Goal: Information Seeking & Learning: Learn about a topic

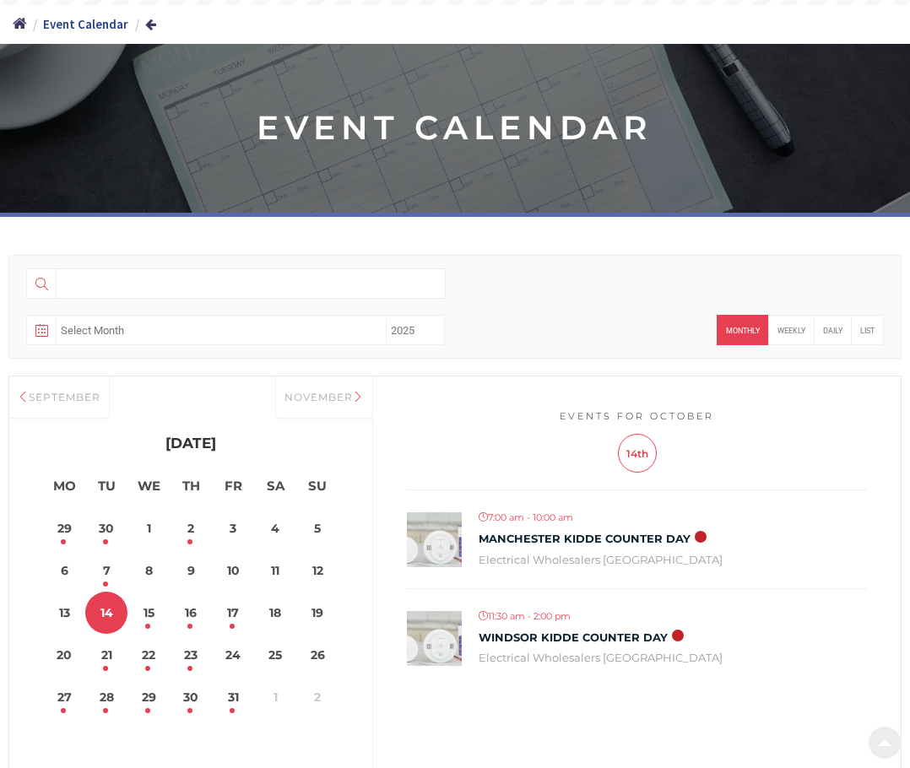
scroll to position [253, 0]
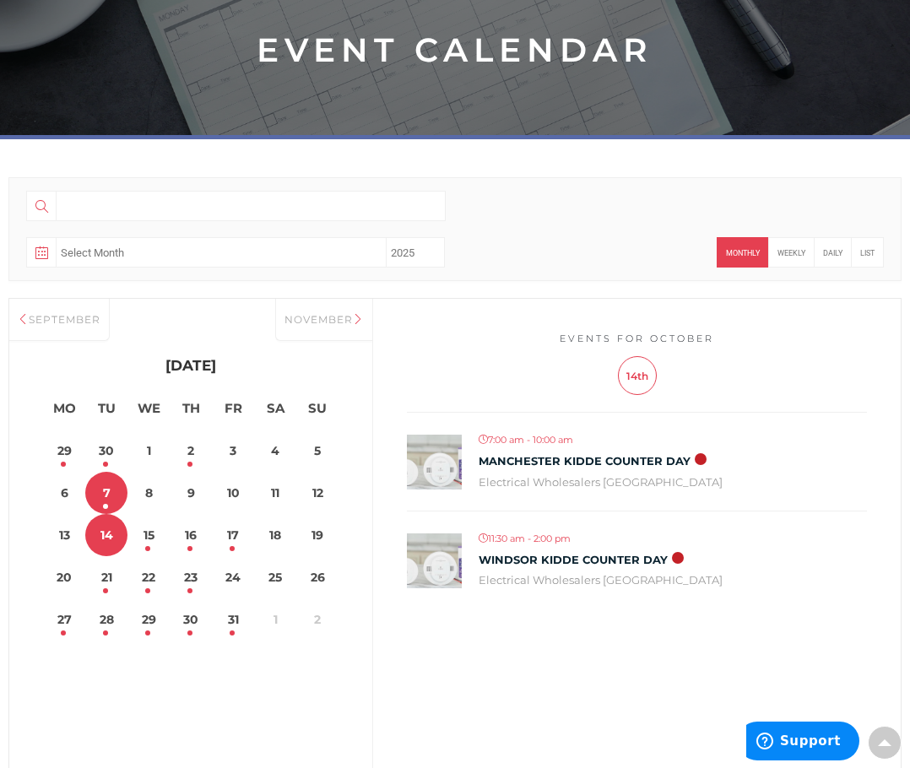
click at [106, 495] on link "7" at bounding box center [106, 493] width 42 height 42
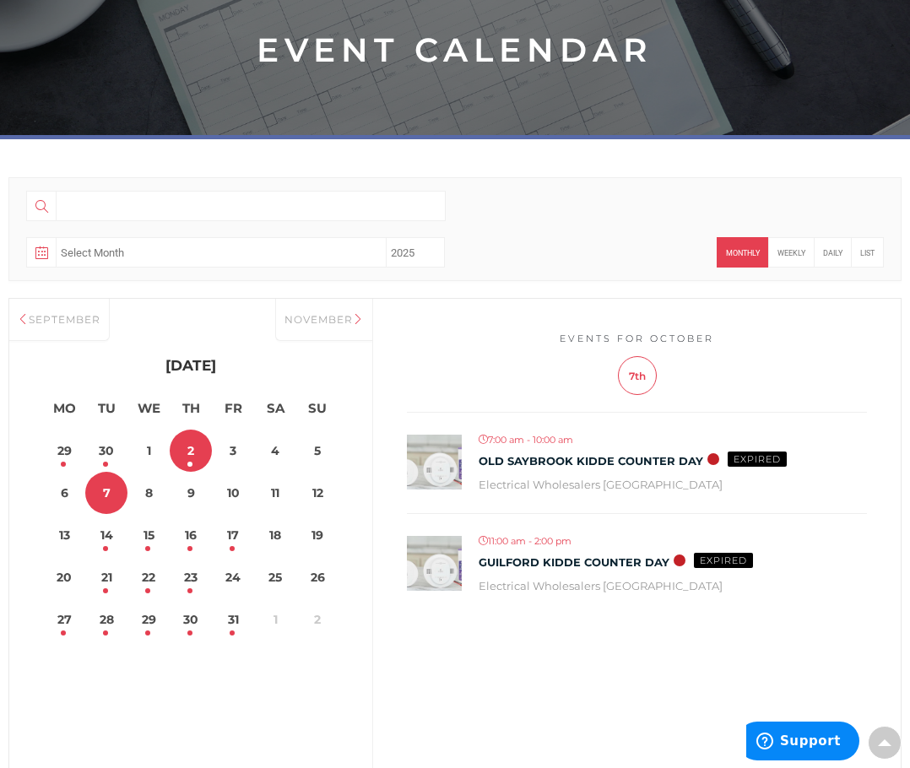
click at [196, 457] on link "2" at bounding box center [191, 451] width 42 height 42
click at [108, 544] on link "14" at bounding box center [106, 535] width 42 height 42
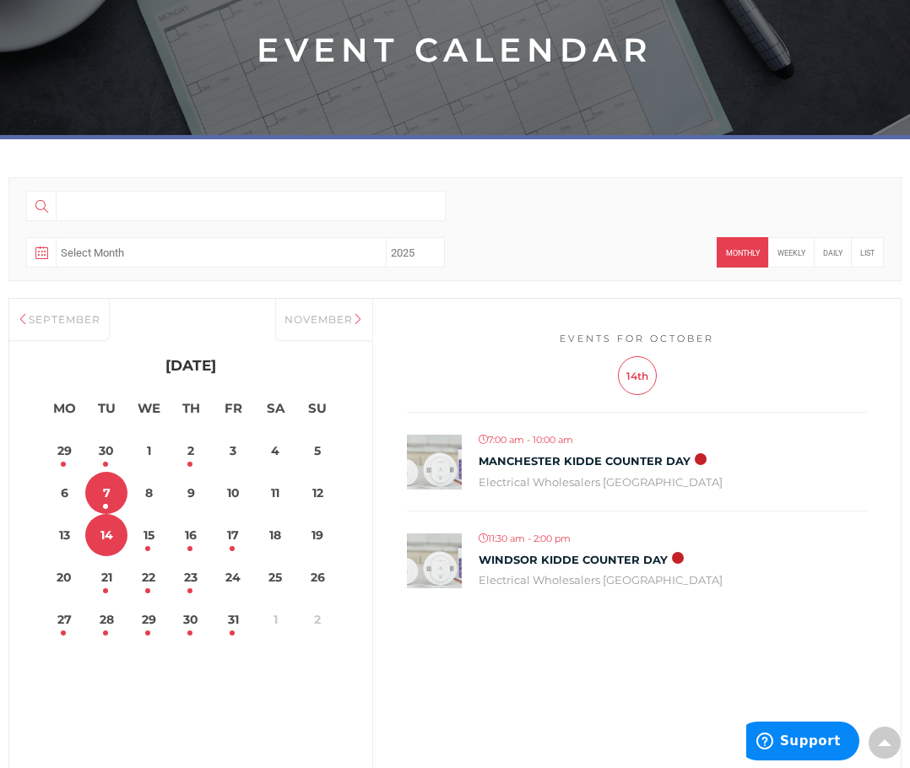
click at [110, 499] on link "7" at bounding box center [106, 493] width 42 height 42
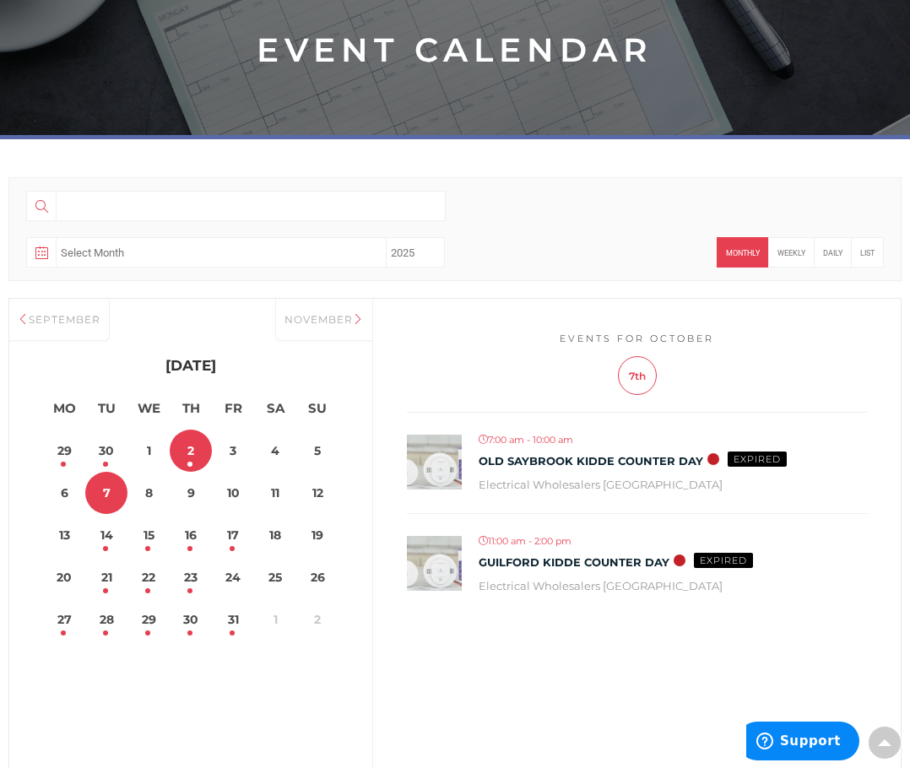
click at [189, 458] on link "2" at bounding box center [191, 451] width 42 height 42
click at [143, 536] on link "15" at bounding box center [148, 535] width 42 height 42
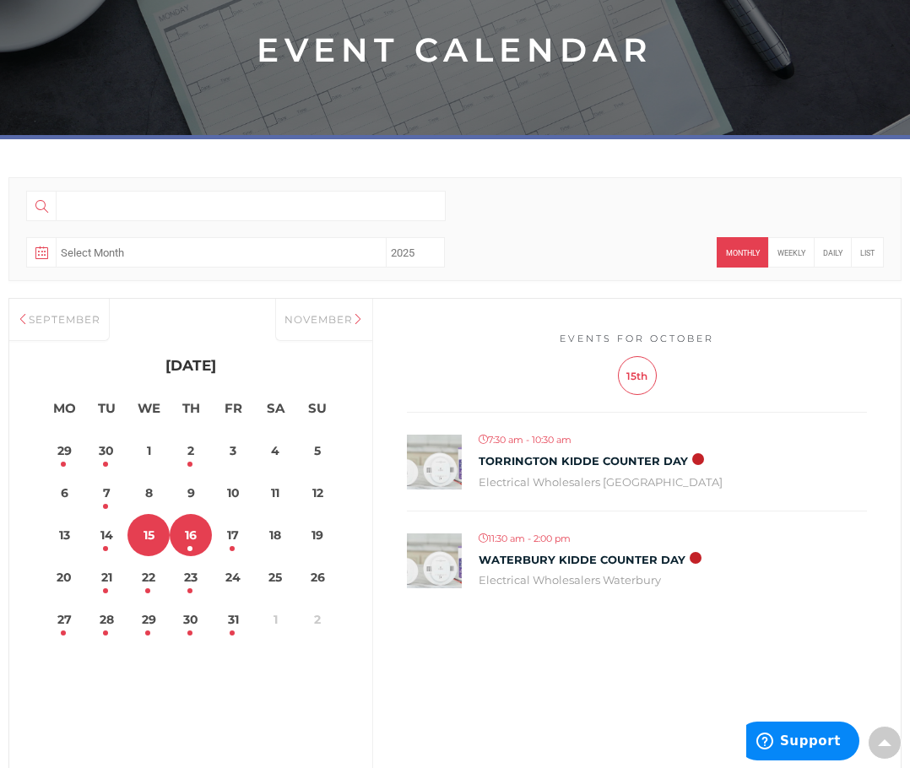
click at [188, 537] on link "16" at bounding box center [191, 535] width 42 height 42
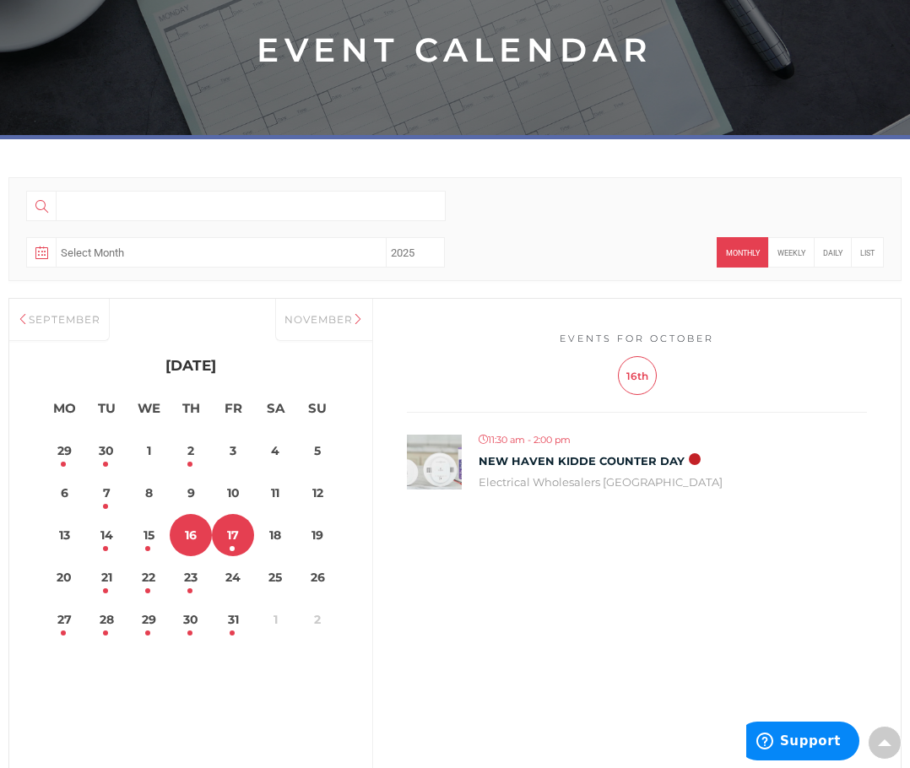
click at [235, 536] on link "17" at bounding box center [233, 535] width 42 height 42
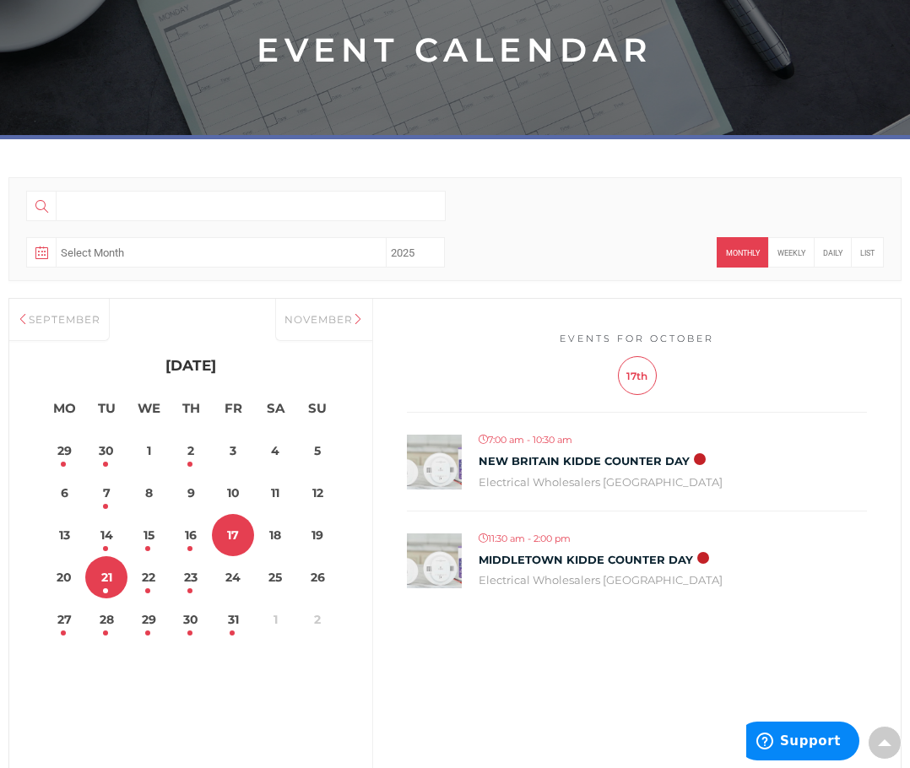
click at [105, 586] on link "21" at bounding box center [106, 577] width 42 height 42
